Goal: Register for event/course

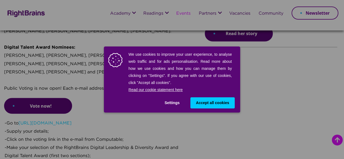
scroll to position [463, 0]
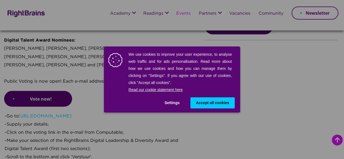
click at [242, 70] on div "We use cookies to improve your user experience, to analyse web traffic and for …" at bounding box center [172, 79] width 344 height 159
click at [127, 104] on div "Settings Accept all cookies Use necessary cookies only" at bounding box center [172, 102] width 125 height 11
click at [204, 103] on span "Accept all cookies" at bounding box center [212, 103] width 33 height 6
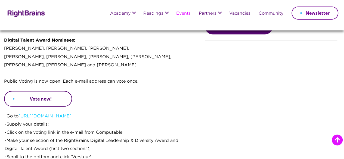
click at [50, 107] on link "Vote now!" at bounding box center [38, 99] width 68 height 16
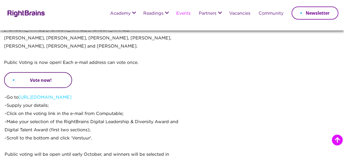
scroll to position [490, 0]
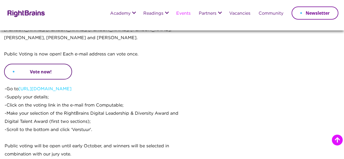
click at [45, 79] on link "Vote now!" at bounding box center [38, 72] width 68 height 16
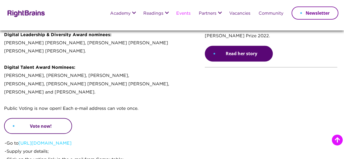
scroll to position [435, 0]
click at [16, 134] on link "Vote now!" at bounding box center [38, 126] width 68 height 16
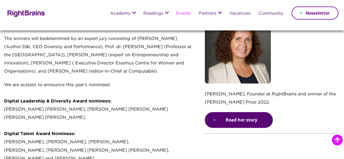
scroll to position [381, 0]
